Goal: Task Accomplishment & Management: Use online tool/utility

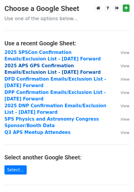
click at [48, 68] on strong "2025 APS GPS Confirmation Emails/Exclusion List - [DATE] Forward" at bounding box center [52, 69] width 96 height 12
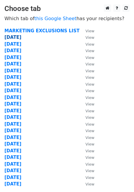
click at [12, 37] on strong "10.1.25" at bounding box center [12, 37] width 17 height 5
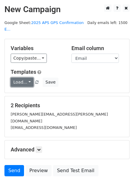
click at [23, 78] on link "Load..." at bounding box center [22, 82] width 23 height 9
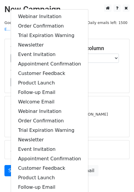
click at [102, 81] on div "Variables Copy/paste... {{Exhibiting As Name}} {{First Name}} {{Last Name}} {{E…" at bounding box center [67, 66] width 124 height 54
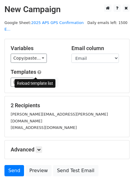
click at [38, 80] on link at bounding box center [37, 82] width 5 height 4
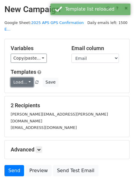
click at [22, 78] on link "Load..." at bounding box center [22, 82] width 23 height 9
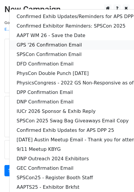
click at [43, 40] on link "GPS '26 Confirmation Email" at bounding box center [92, 44] width 166 height 9
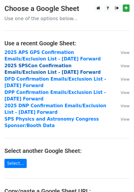
click at [47, 66] on strong "2025 SPSCon Confirmation Emails/Exclusion List - [DATE] Forward" at bounding box center [52, 69] width 96 height 12
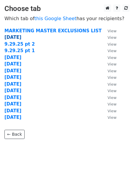
click at [15, 35] on strong "10.1.25" at bounding box center [12, 37] width 17 height 5
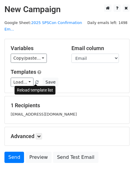
click at [35, 81] on span at bounding box center [36, 83] width 3 height 4
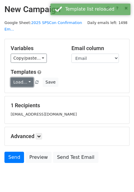
click at [28, 83] on link "Load..." at bounding box center [22, 82] width 23 height 9
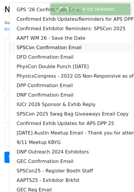
click at [38, 47] on link "SPSCon Confirmation Email" at bounding box center [92, 47] width 166 height 9
